Goal: Communication & Community: Answer question/provide support

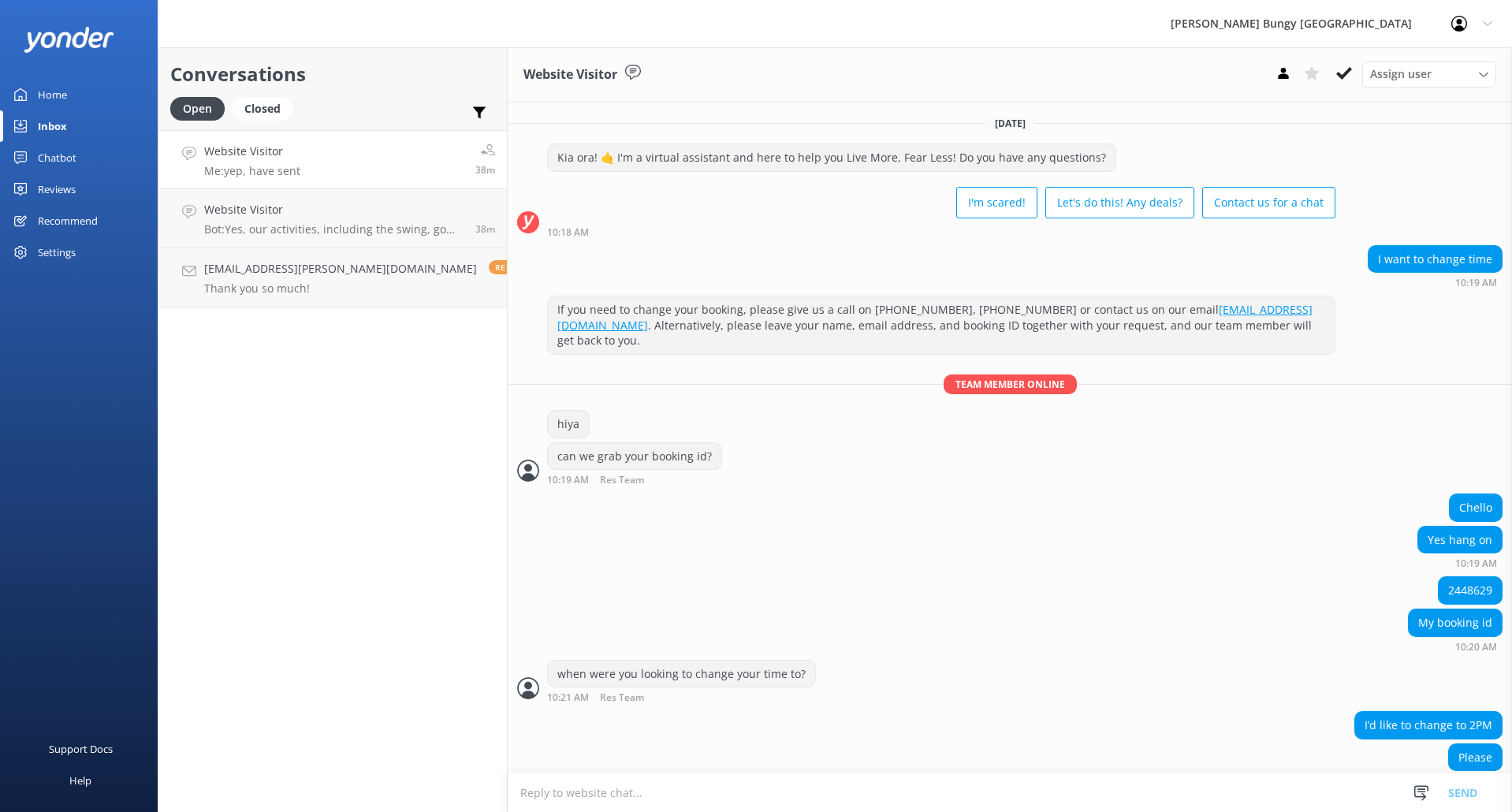
scroll to position [1399, 0]
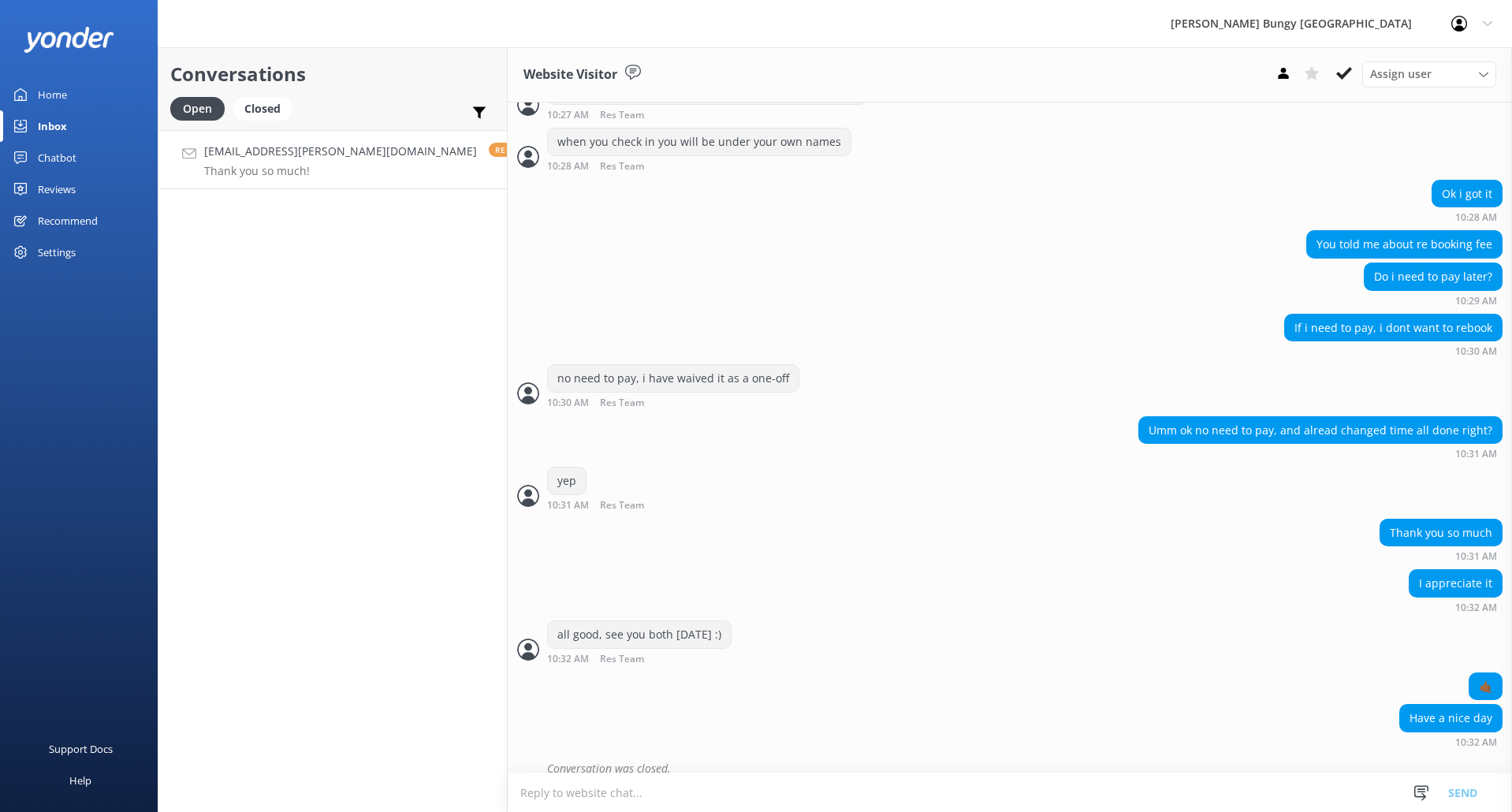
scroll to position [1399, 0]
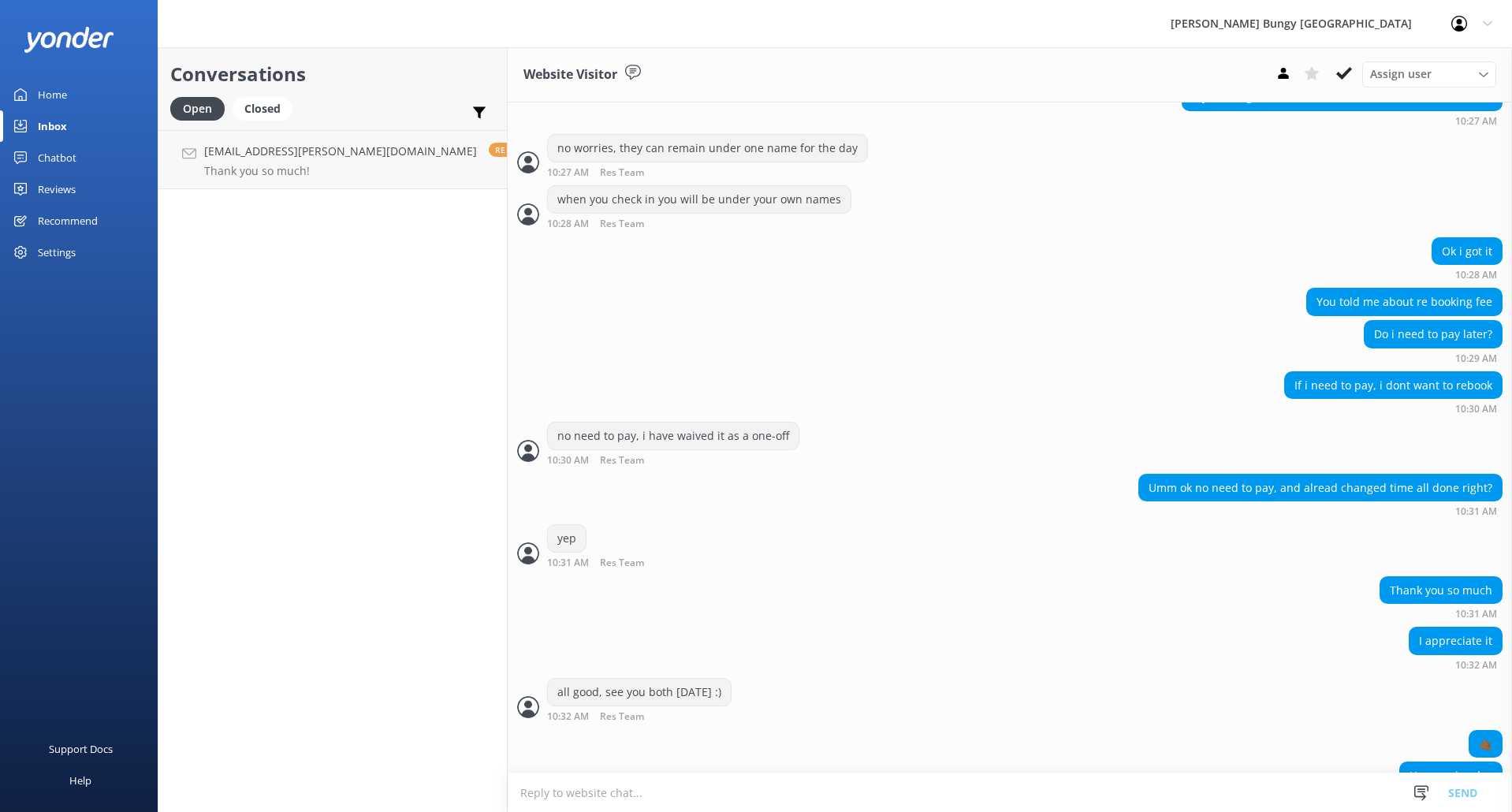
scroll to position [1399, 0]
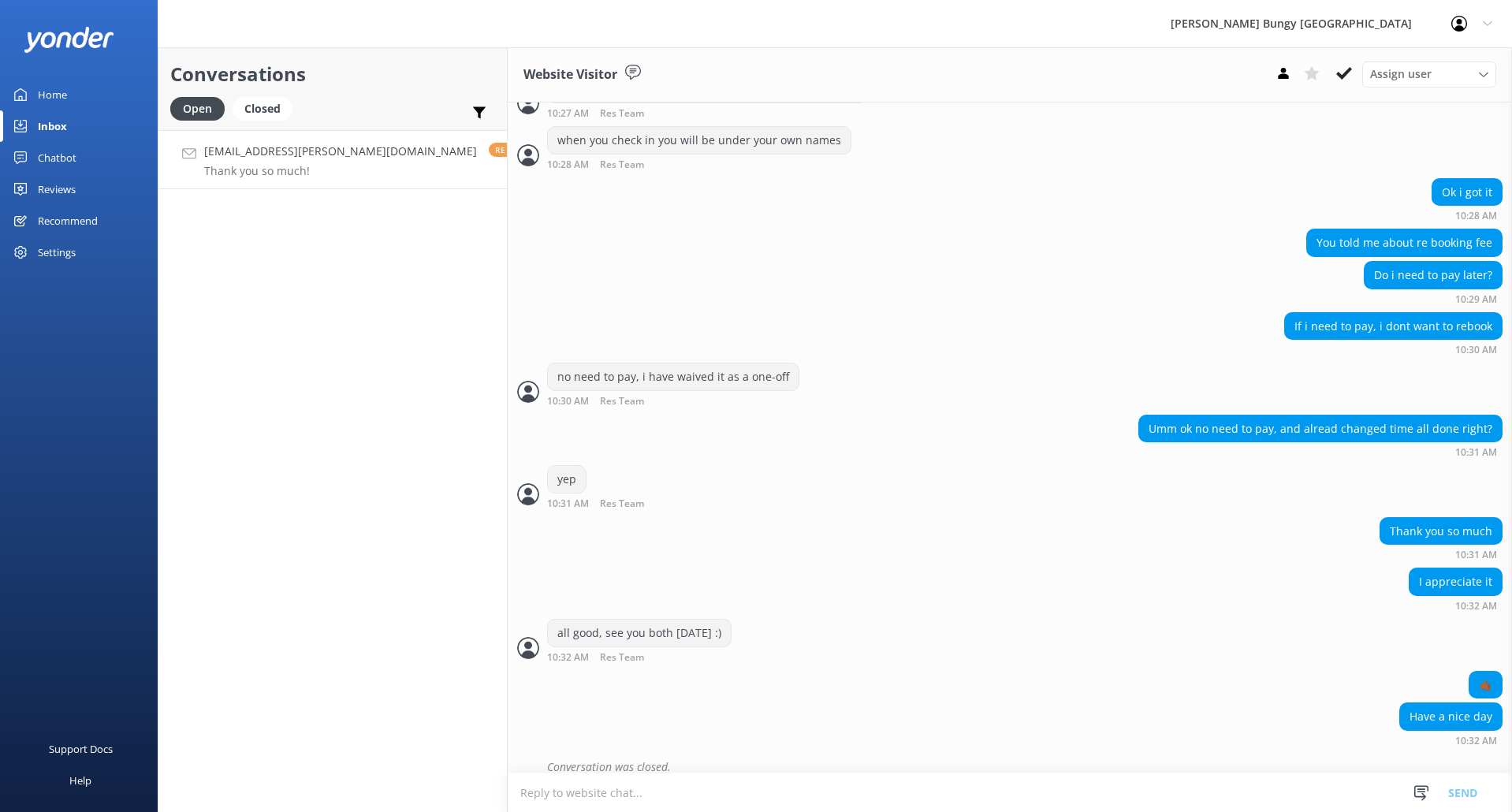
click at [272, 172] on p "Thank you so much!" at bounding box center [340, 171] width 273 height 14
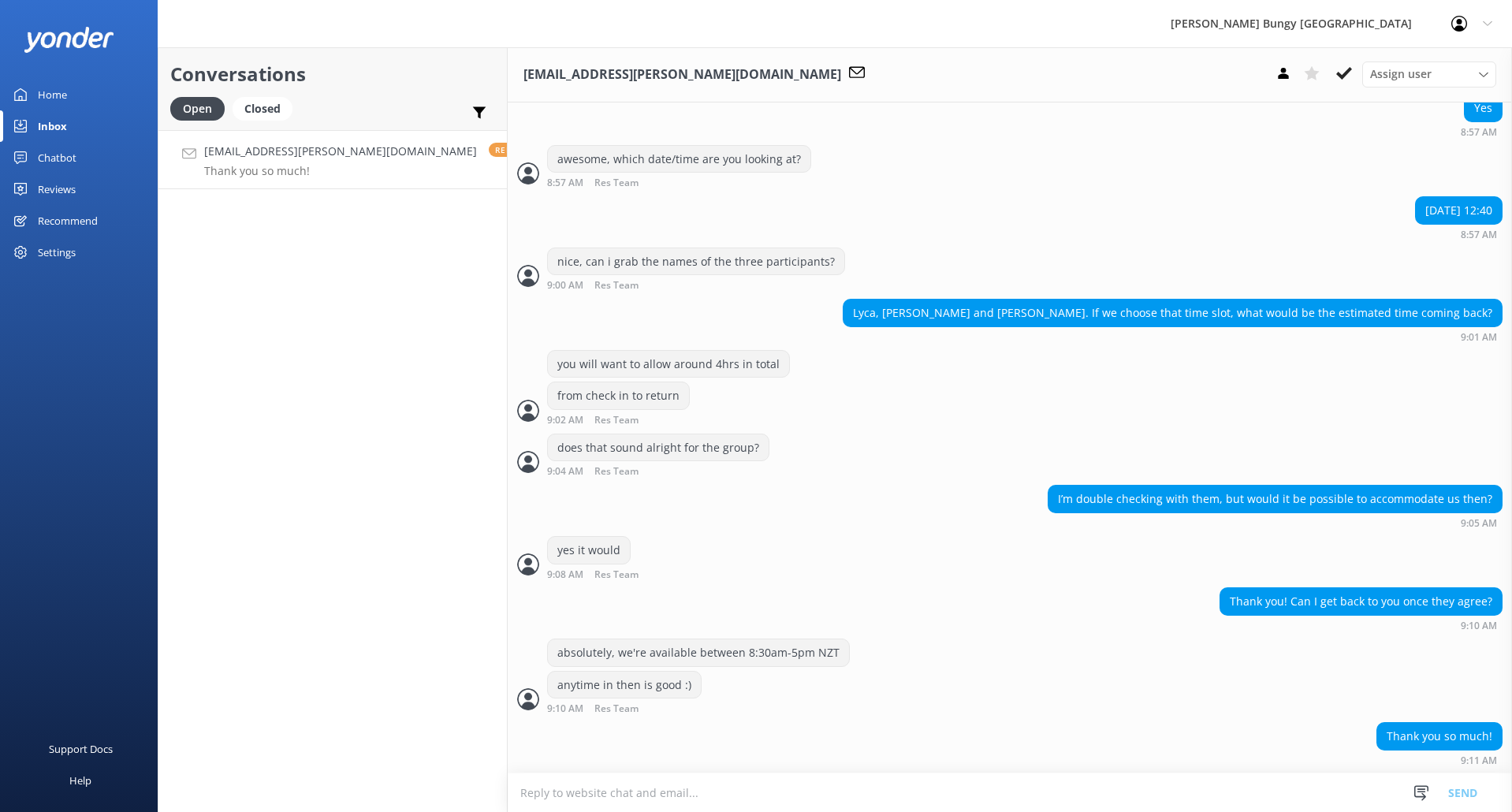
scroll to position [886, 0]
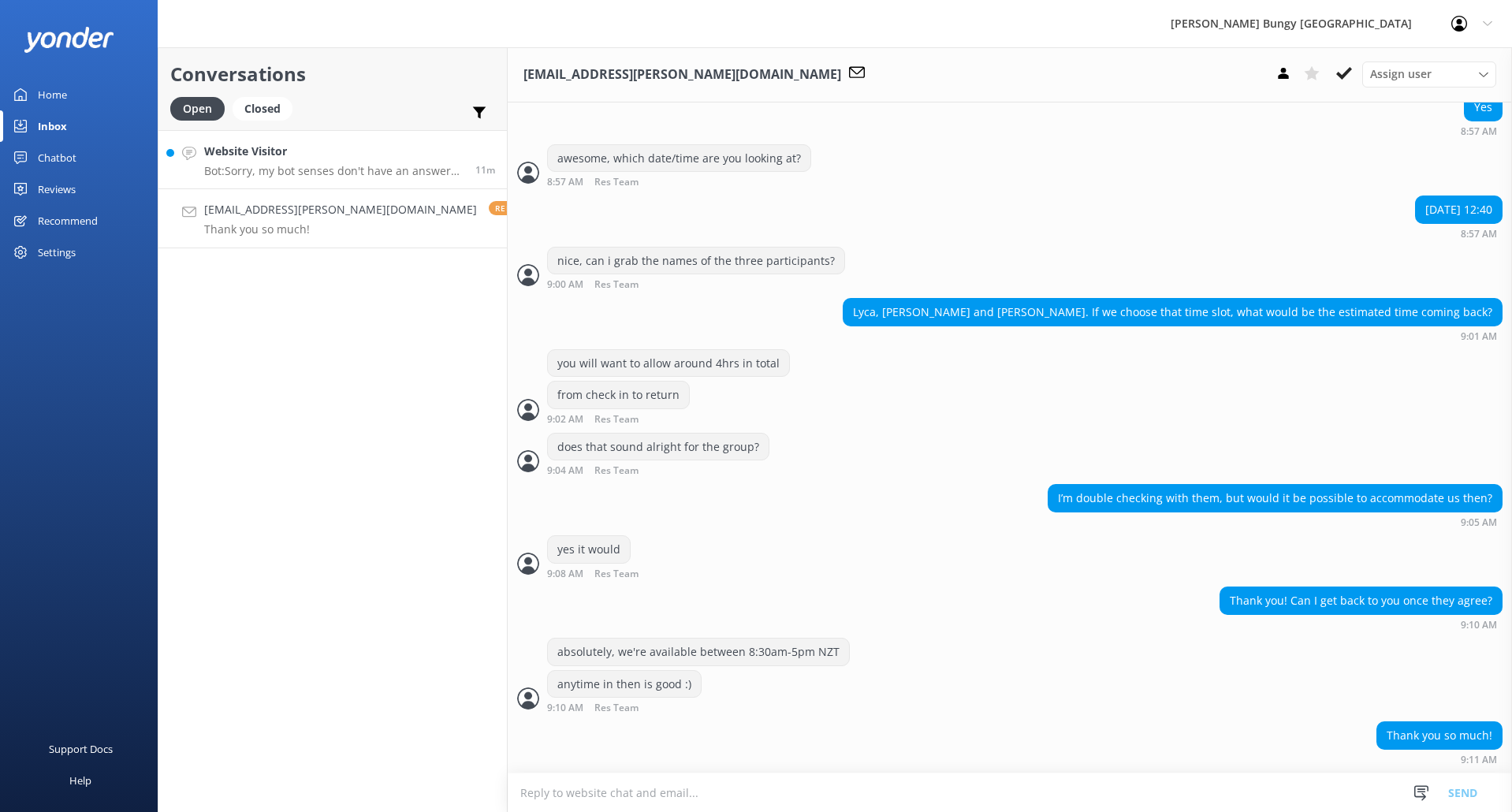
click at [324, 159] on h4 "Website Visitor" at bounding box center [334, 152] width 260 height 17
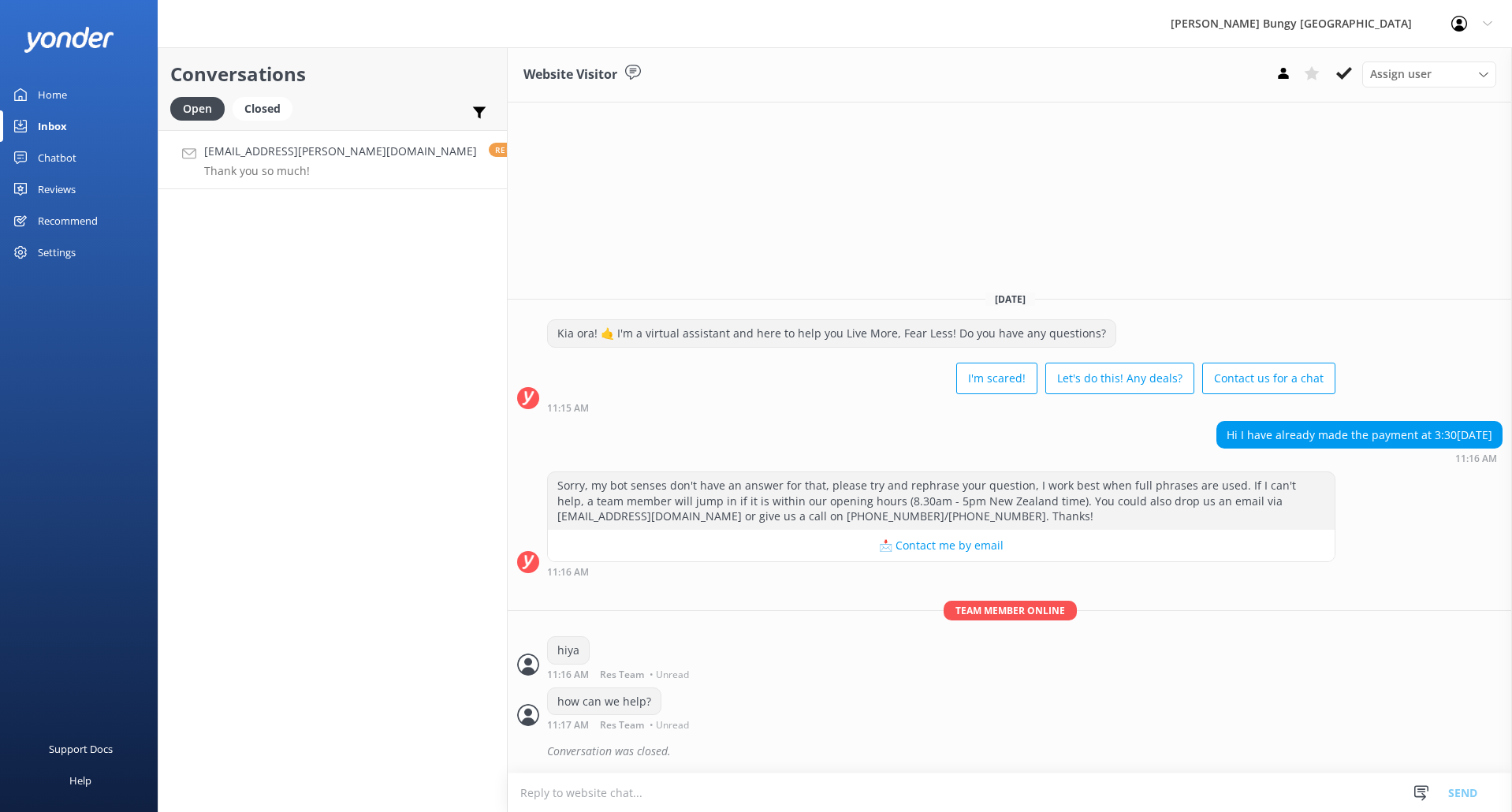
click at [237, 152] on h4 "[EMAIL_ADDRESS][PERSON_NAME][DOMAIN_NAME]" at bounding box center [340, 152] width 273 height 17
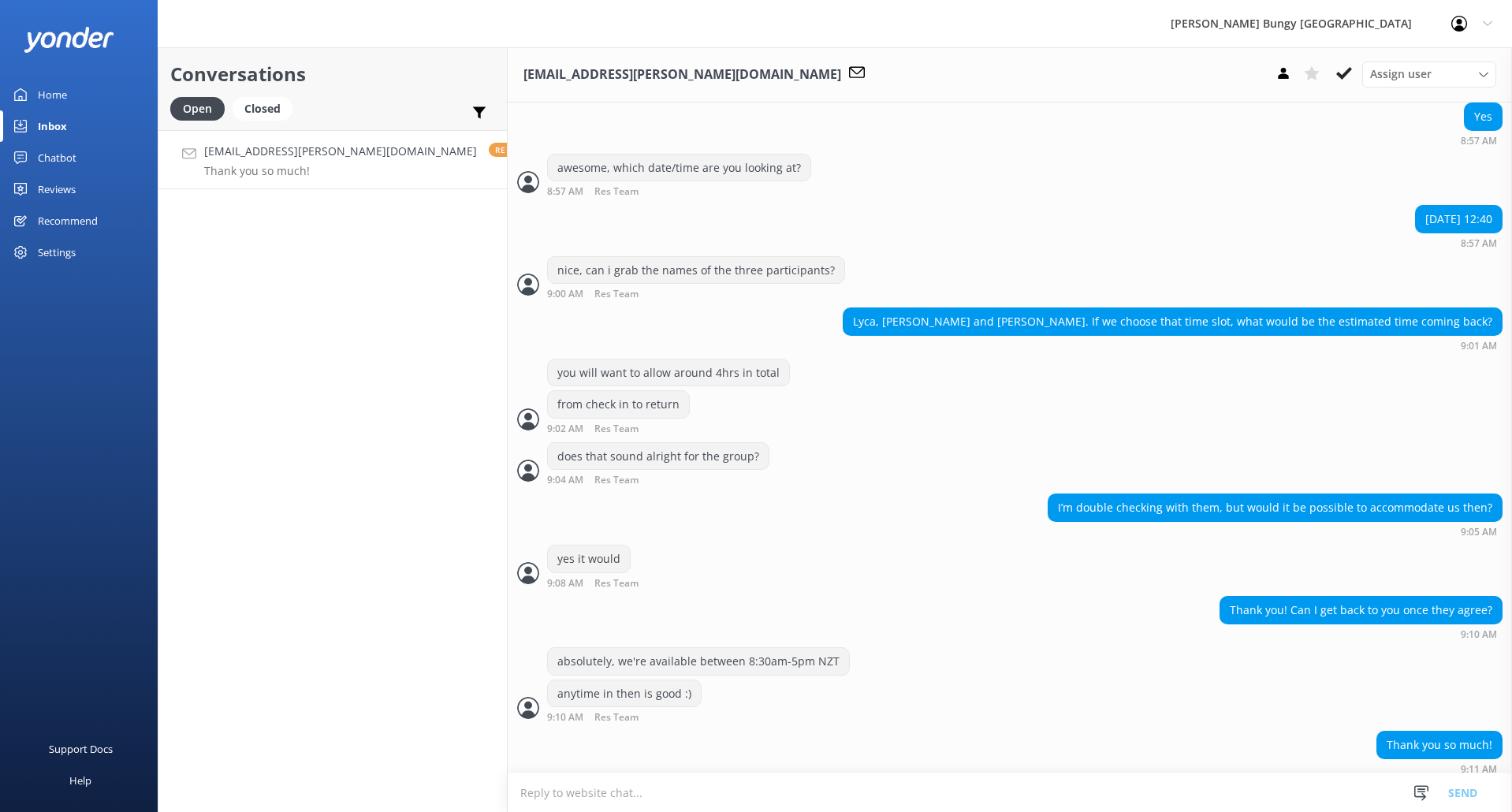
scroll to position [886, 0]
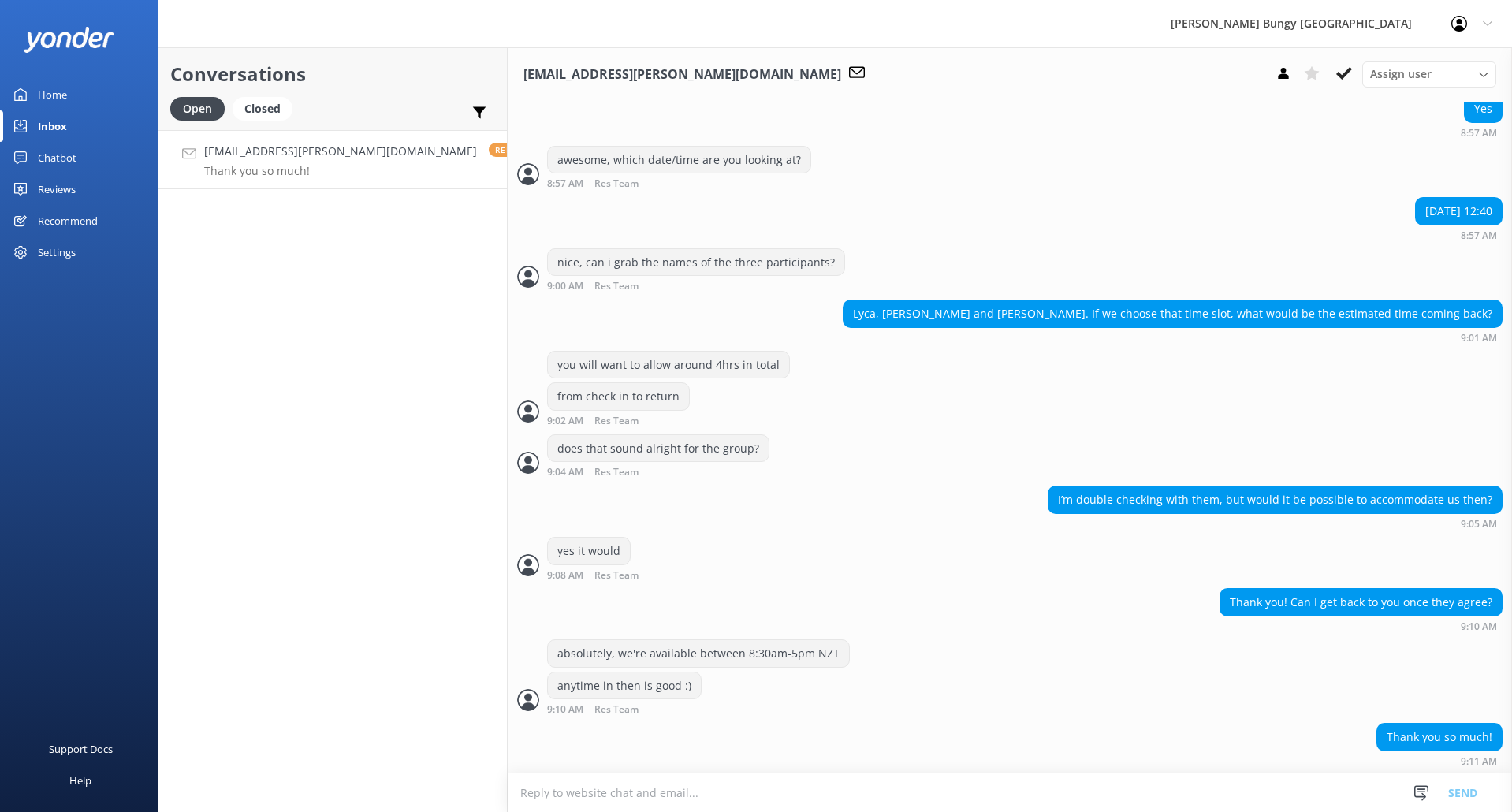
scroll to position [886, 0]
